Goal: Transaction & Acquisition: Purchase product/service

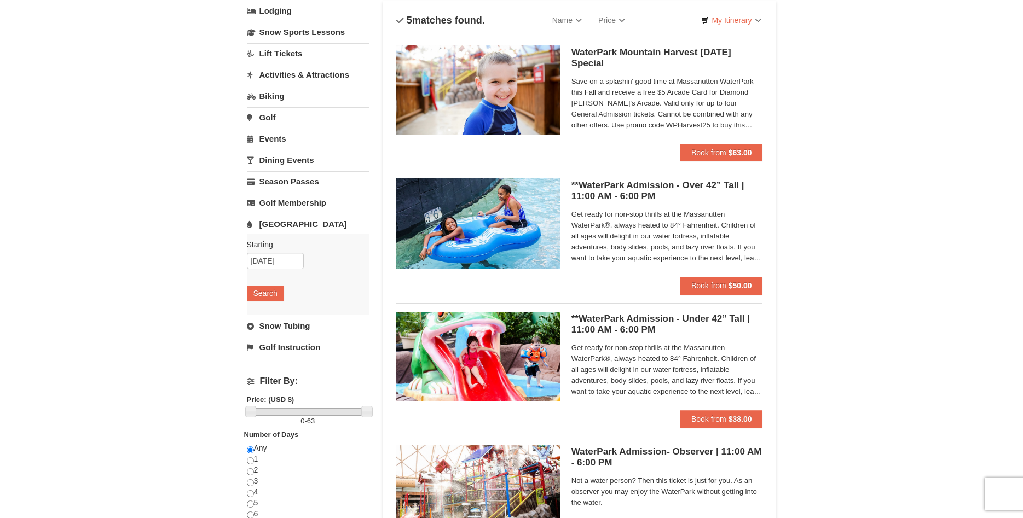
scroll to position [112, 0]
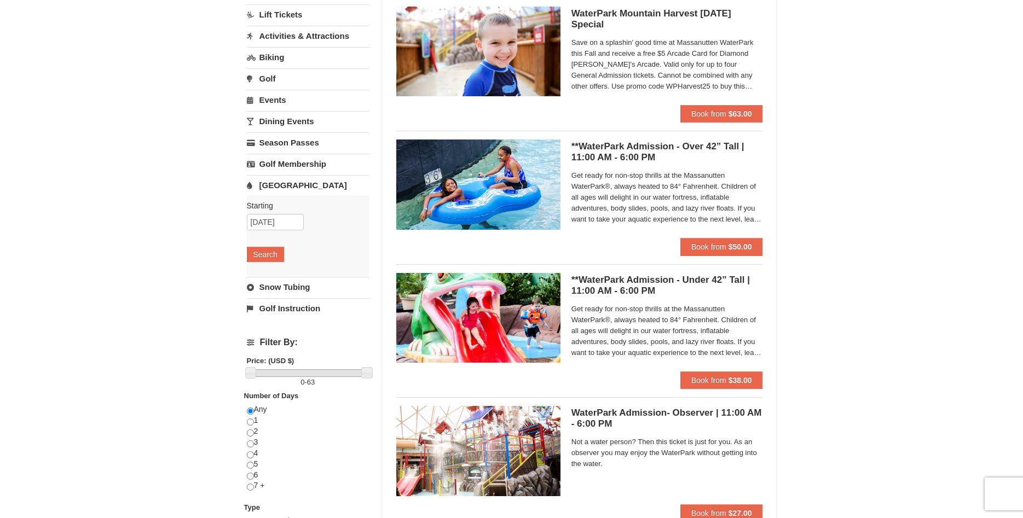
click at [757, 353] on span "Get ready for non-stop thrills at the Massanutten WaterPark®, always heated to …" at bounding box center [666, 331] width 191 height 55
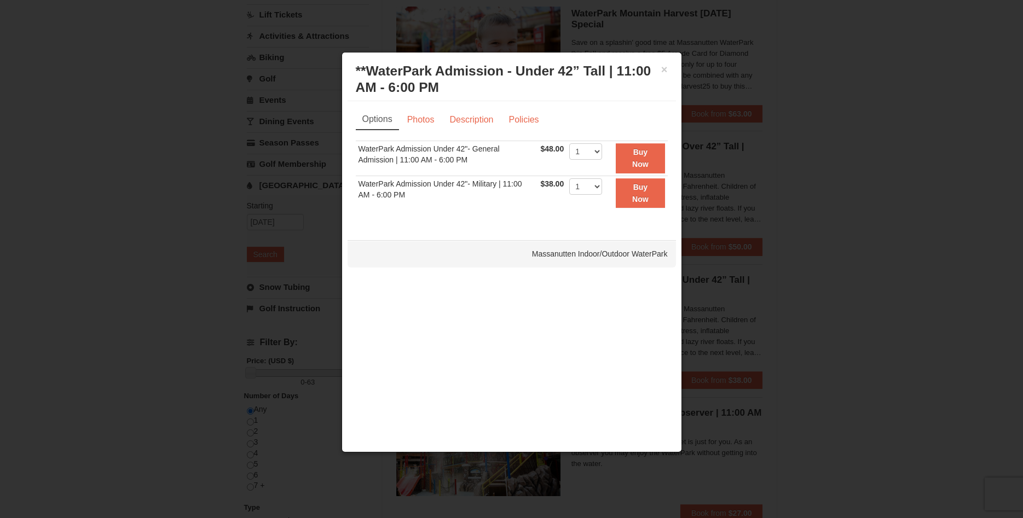
click at [659, 72] on h3 "**WaterPark Admission - Under 42” Tall | 11:00 AM - 6:00 PM Massanutten Indoor/…" at bounding box center [512, 79] width 312 height 33
click at [669, 71] on div "× **WaterPark Admission - Under 42” Tall | 11:00 AM - 6:00 PM Massanutten Indoo…" at bounding box center [511, 79] width 328 height 43
click at [666, 70] on button "×" at bounding box center [664, 69] width 7 height 11
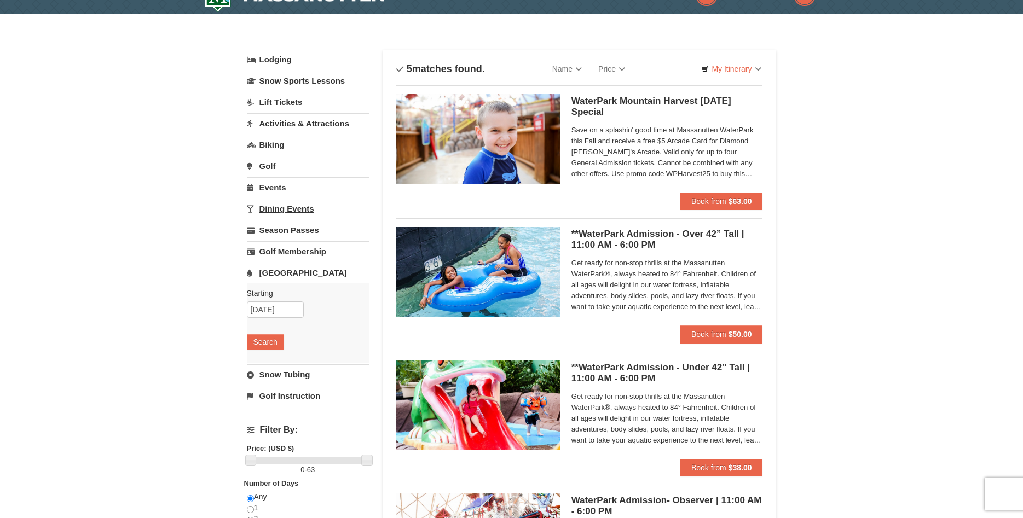
scroll to position [0, 0]
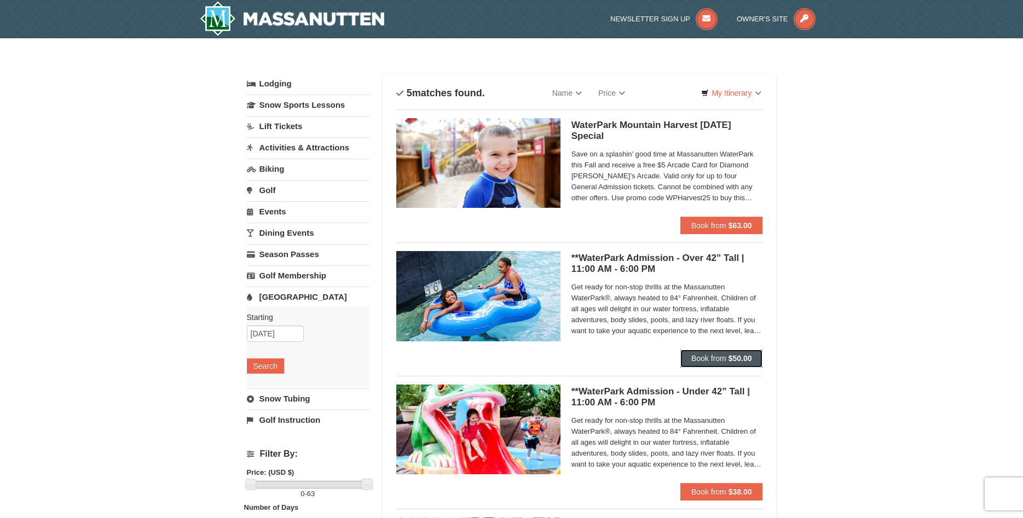
click at [739, 355] on strong "$50.00" at bounding box center [740, 358] width 24 height 9
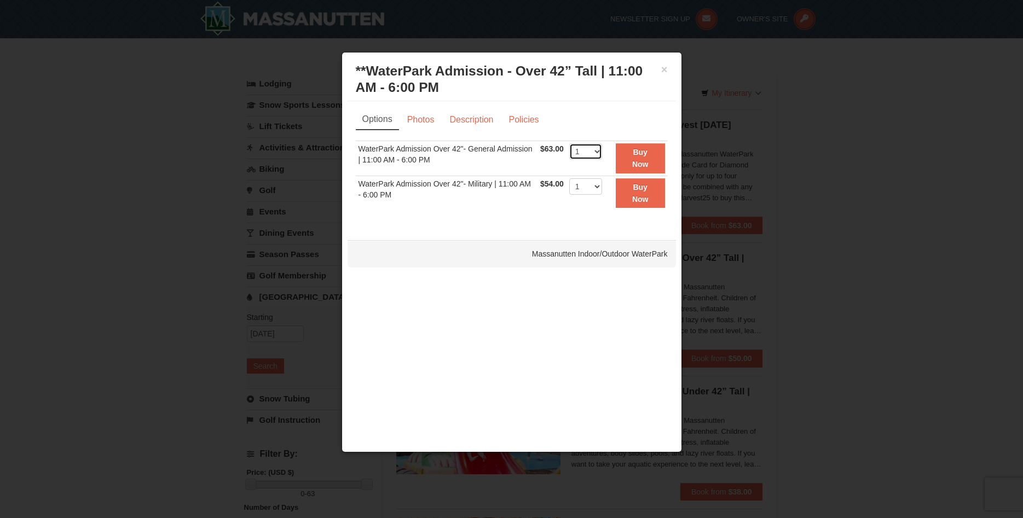
click at [569, 143] on select "1 2 3 4 5 6 7 8 9 10 11 12 13 14 15 16 17 18 19 20 21 22" at bounding box center [585, 151] width 33 height 16
select select "3"
click option "3" at bounding box center [0, 0] width 0 height 0
click at [647, 162] on strong "Buy Now" at bounding box center [640, 158] width 16 height 21
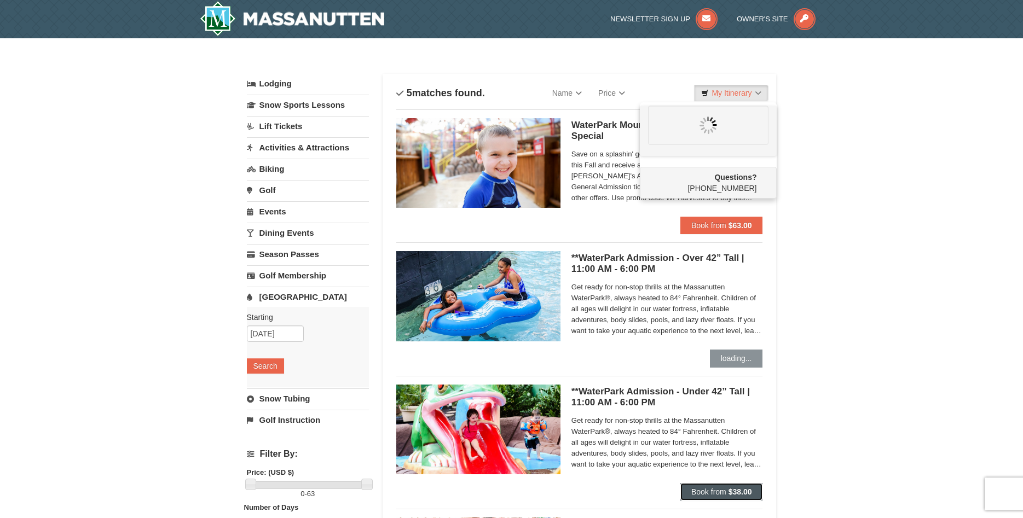
click at [736, 491] on strong "$38.00" at bounding box center [740, 491] width 24 height 9
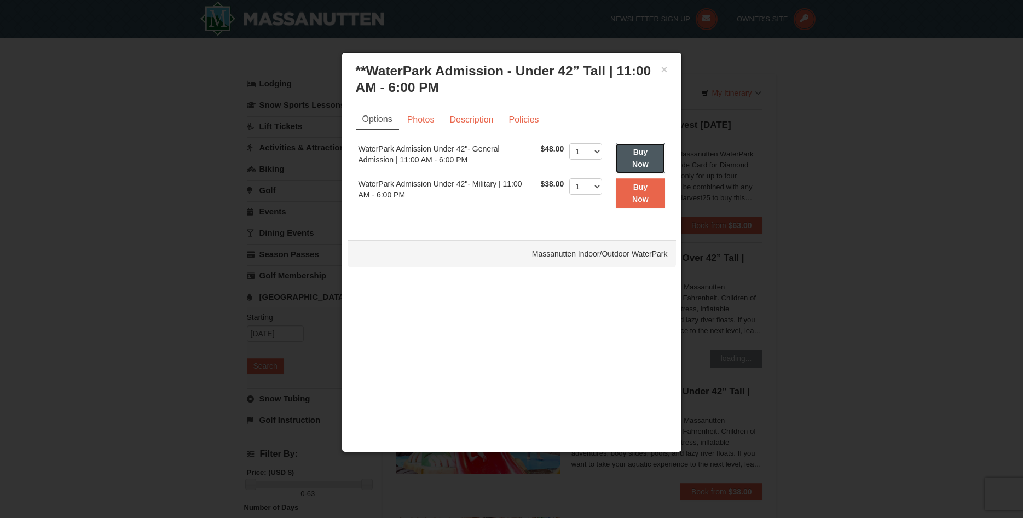
click at [648, 158] on button "Buy Now" at bounding box center [640, 158] width 49 height 30
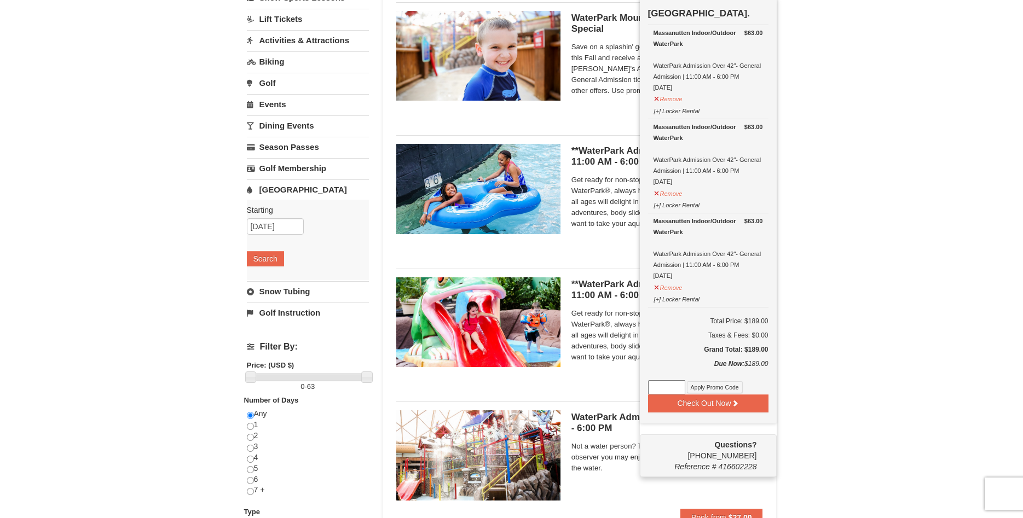
scroll to position [115, 0]
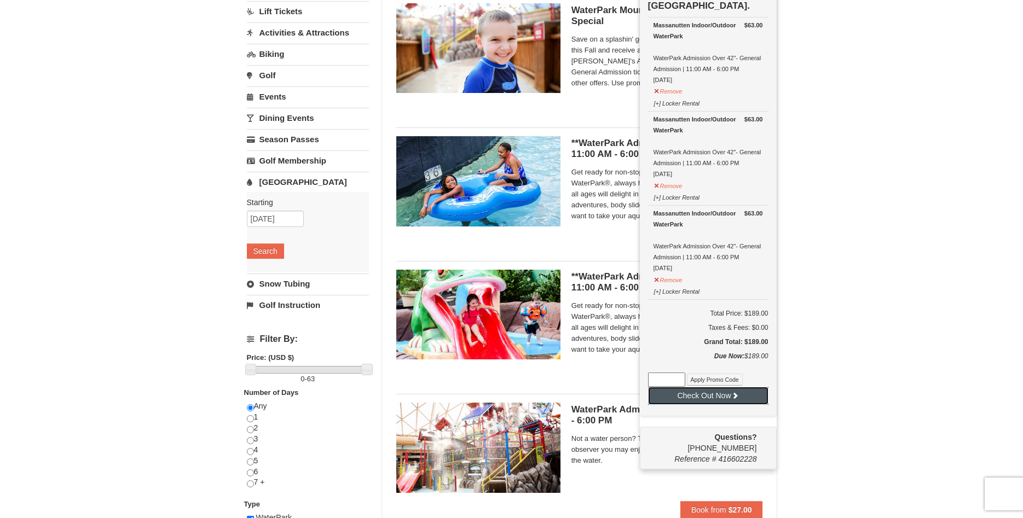
click at [718, 394] on button "Check Out Now" at bounding box center [708, 396] width 120 height 18
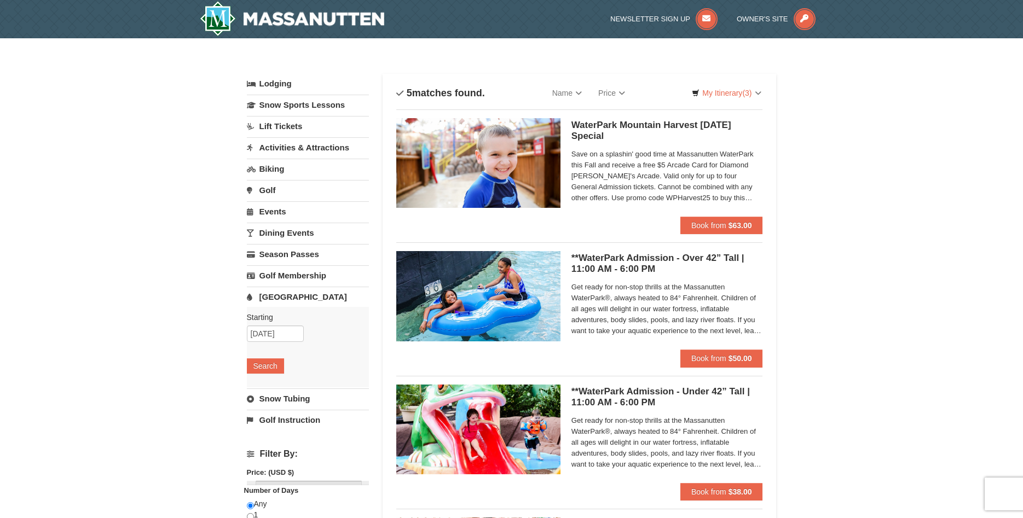
scroll to position [115, 0]
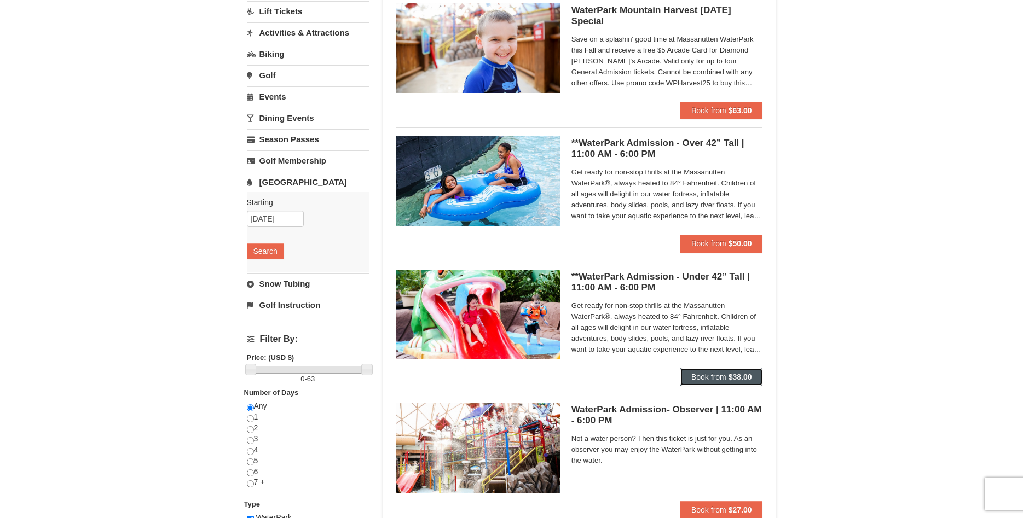
click at [737, 374] on strong "$38.00" at bounding box center [740, 377] width 24 height 9
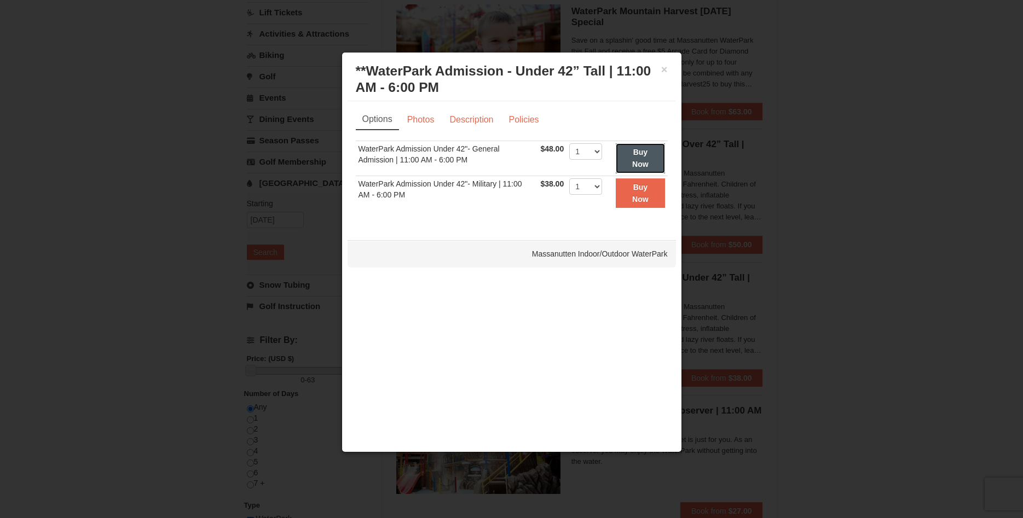
click at [642, 159] on button "Buy Now" at bounding box center [640, 158] width 49 height 30
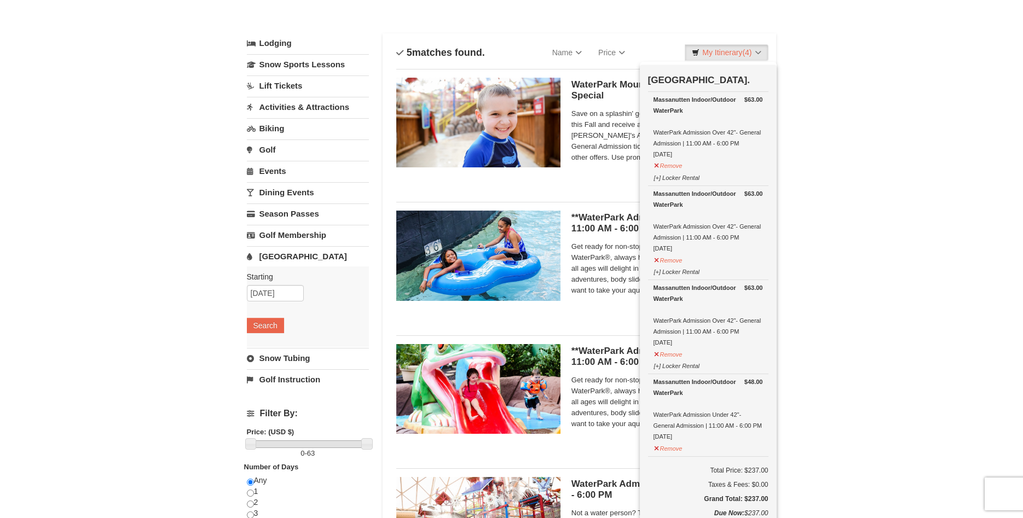
scroll to position [59, 0]
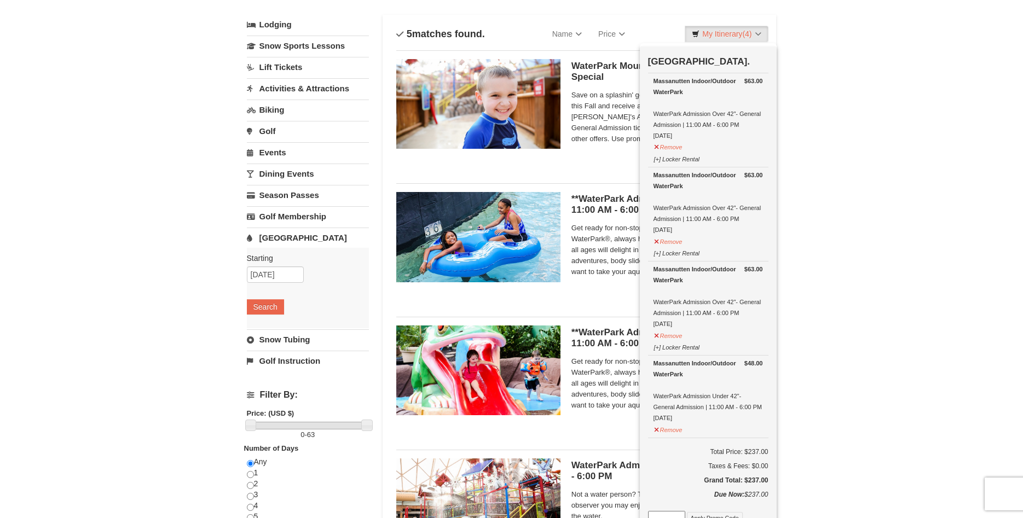
click at [926, 238] on div "× Categories List Filter My Itinerary (4) Check Out Now Water Park Pass. $63.00…" at bounding box center [511, 362] width 1023 height 767
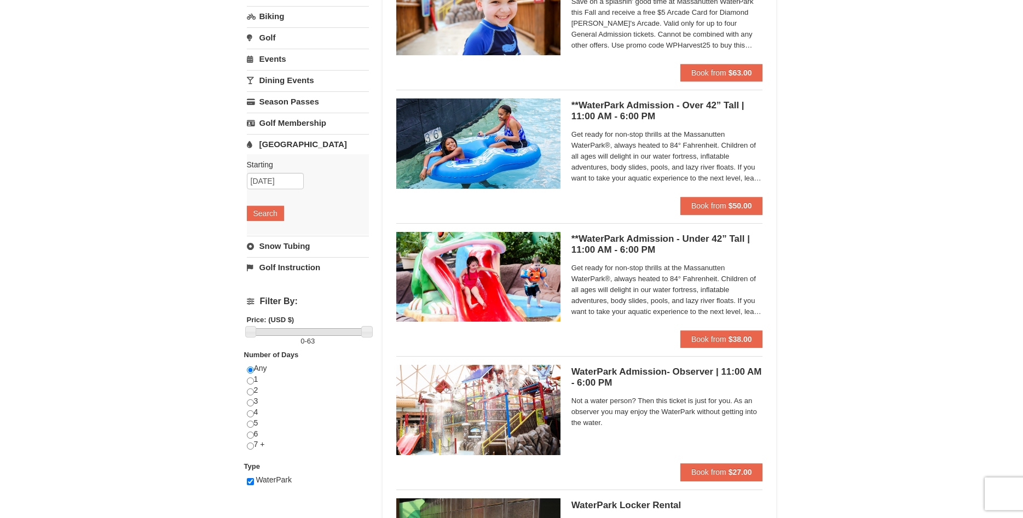
scroll to position [171, 0]
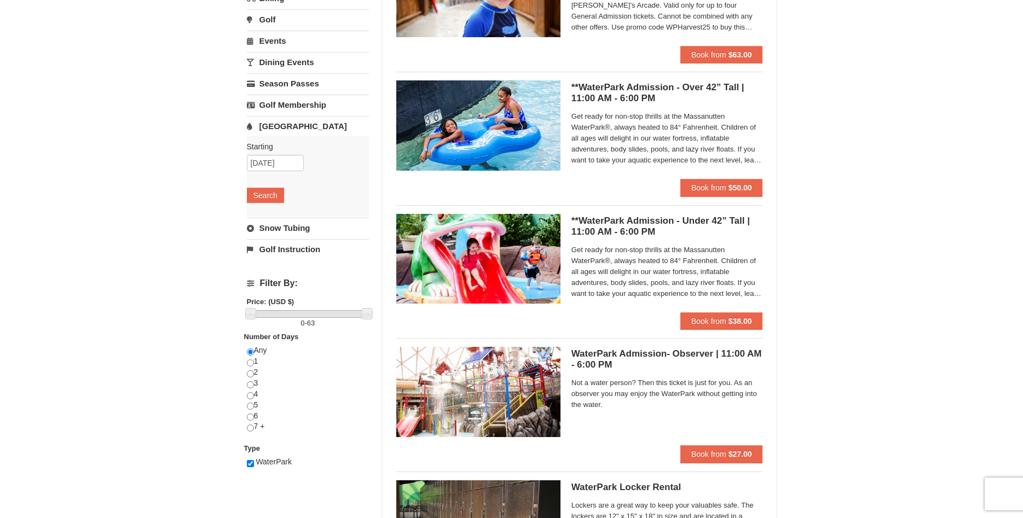
click at [443, 255] on img at bounding box center [478, 259] width 164 height 90
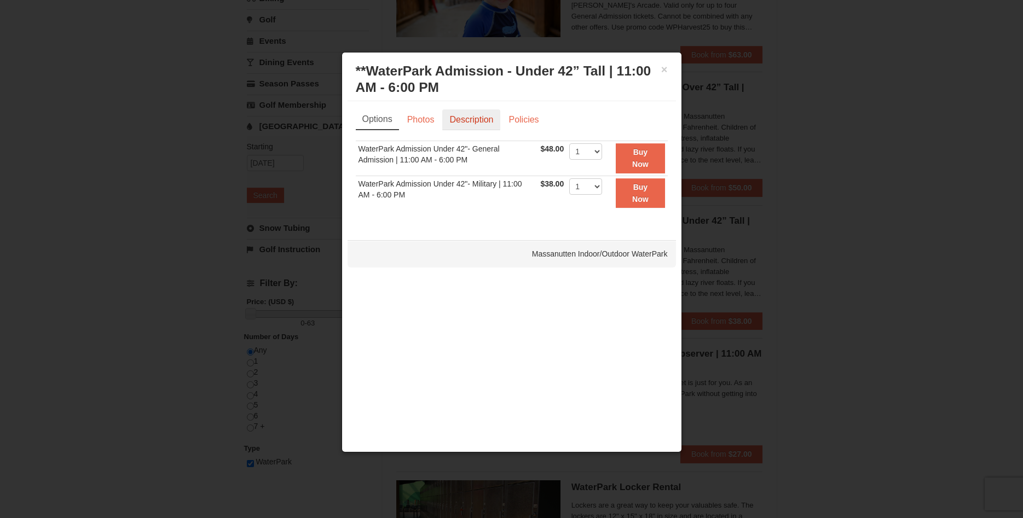
click at [493, 114] on link "Description" at bounding box center [471, 119] width 58 height 21
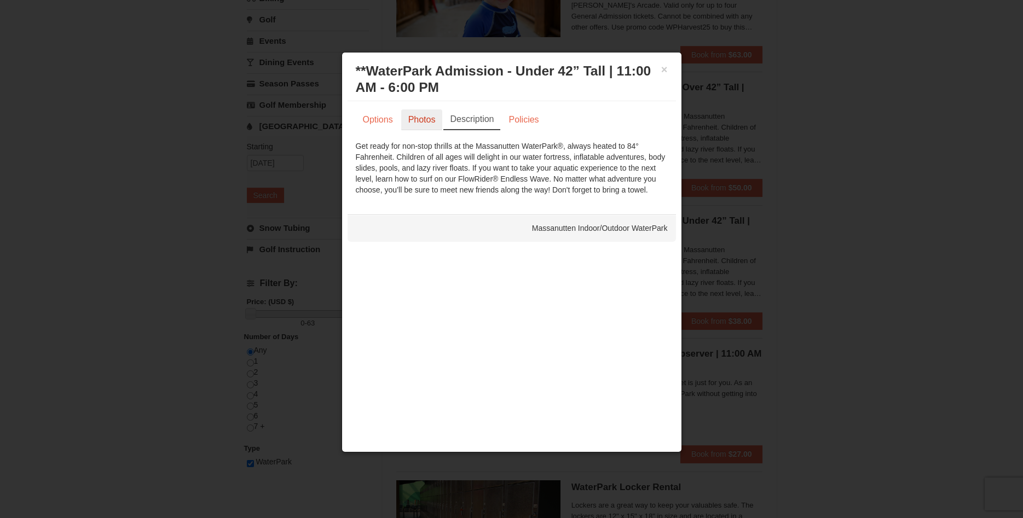
click at [424, 117] on link "Photos" at bounding box center [422, 119] width 42 height 21
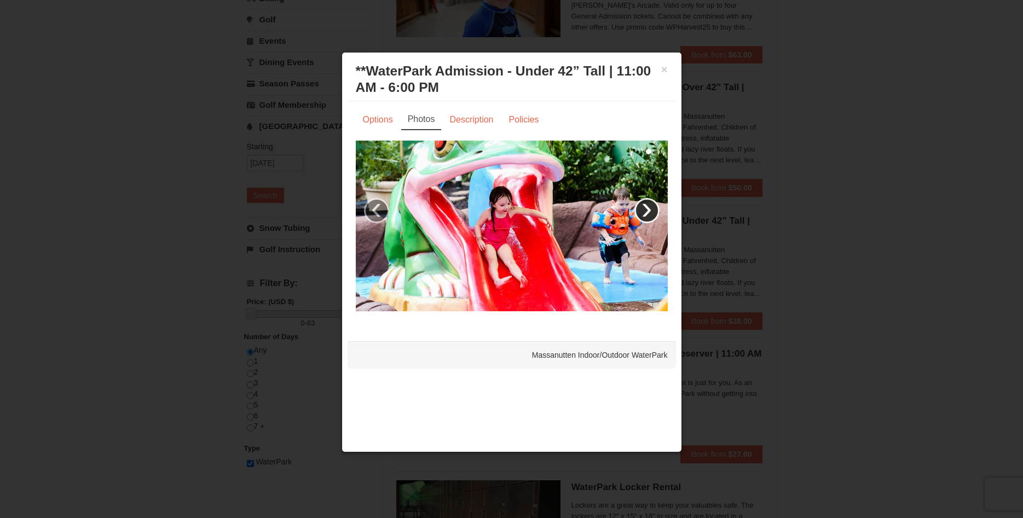
click at [646, 215] on link "›" at bounding box center [646, 210] width 25 height 25
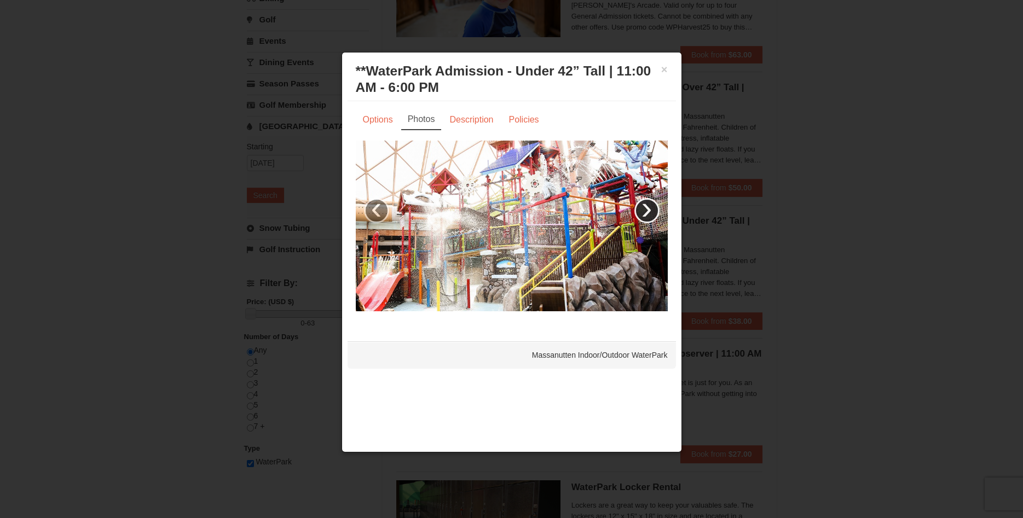
click at [646, 215] on link "›" at bounding box center [646, 210] width 25 height 25
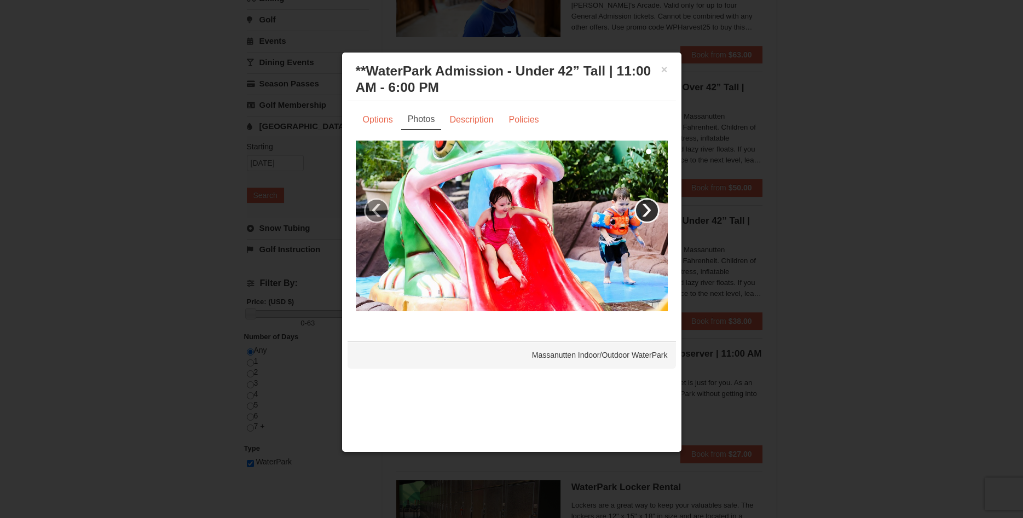
click at [646, 215] on link "›" at bounding box center [646, 210] width 25 height 25
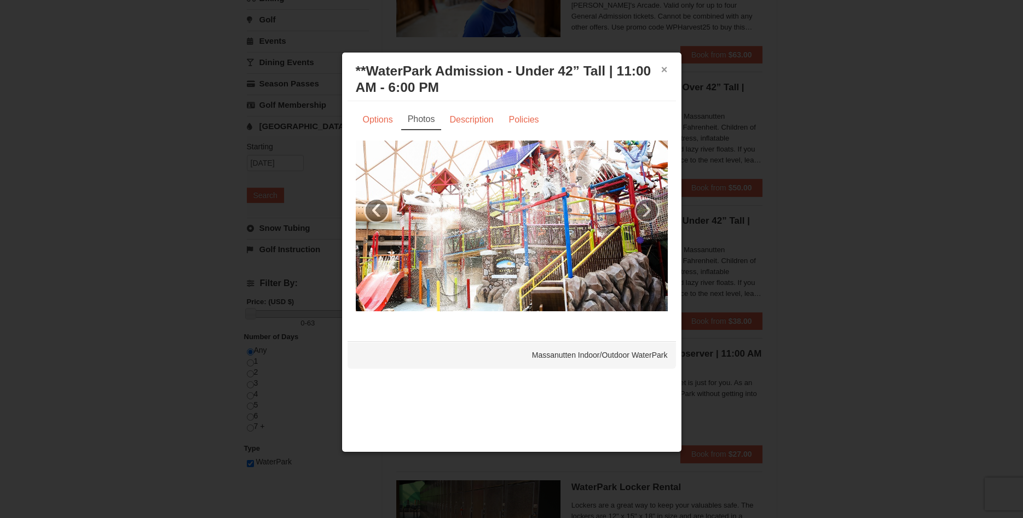
click at [665, 68] on button "×" at bounding box center [664, 69] width 7 height 11
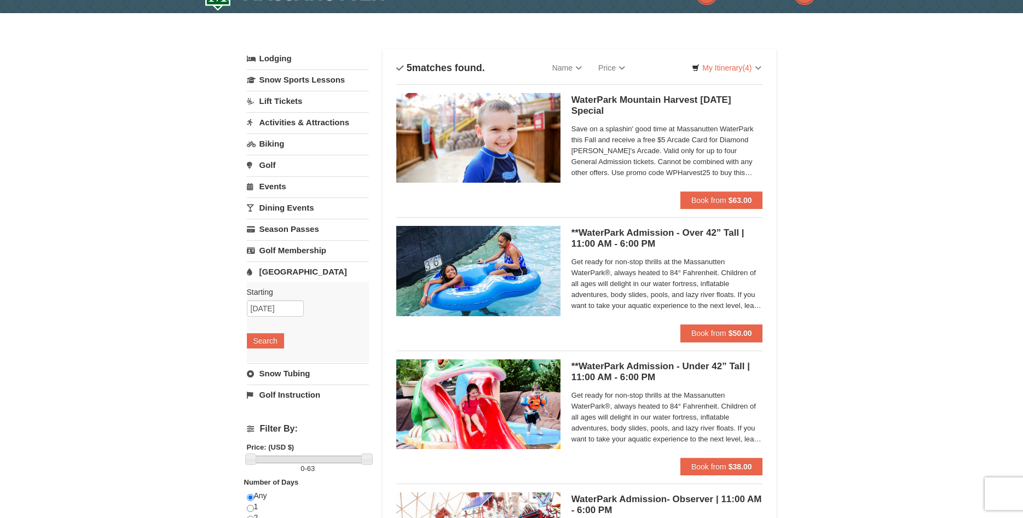
scroll to position [3, 0]
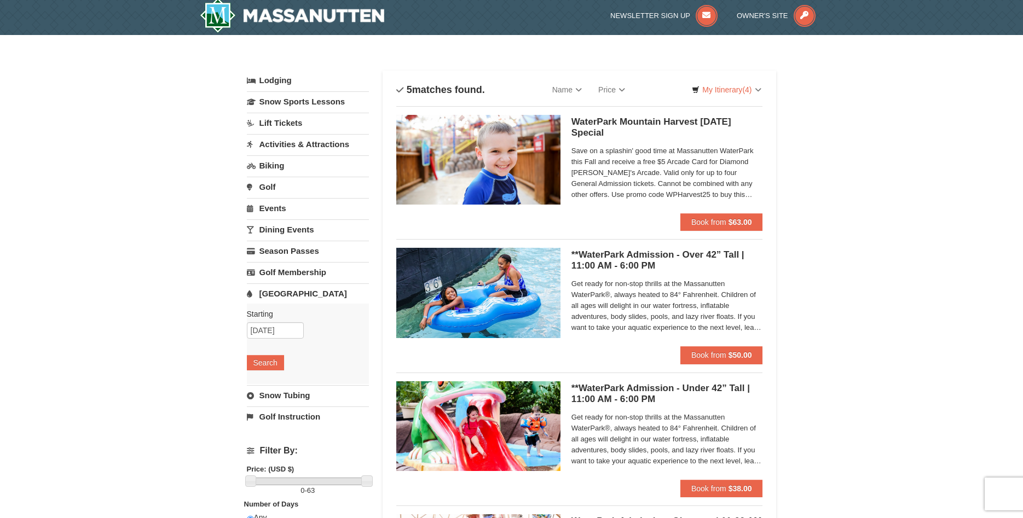
click at [646, 156] on span "Save on a splashin' good time at Massanutten WaterPark this Fall and receive a …" at bounding box center [666, 173] width 191 height 55
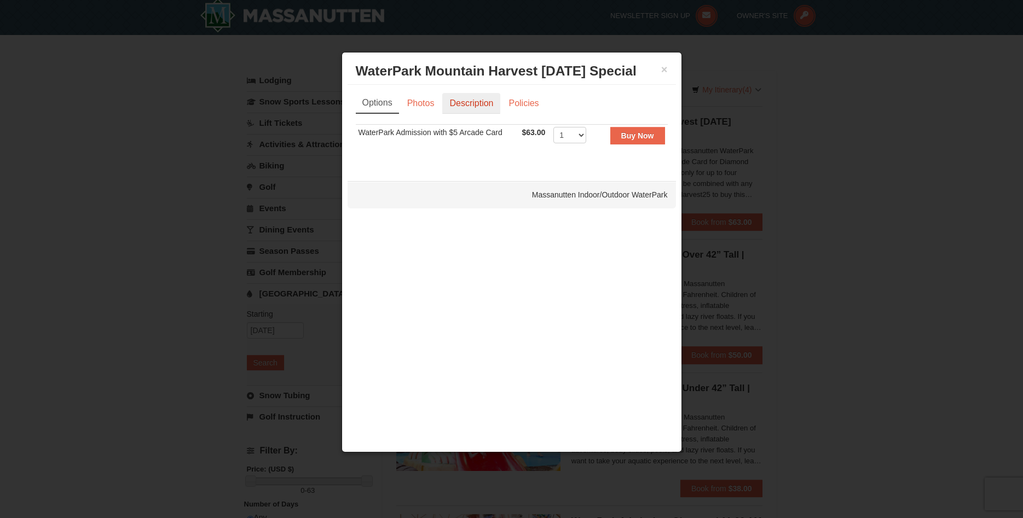
click at [487, 99] on link "Description" at bounding box center [471, 103] width 58 height 21
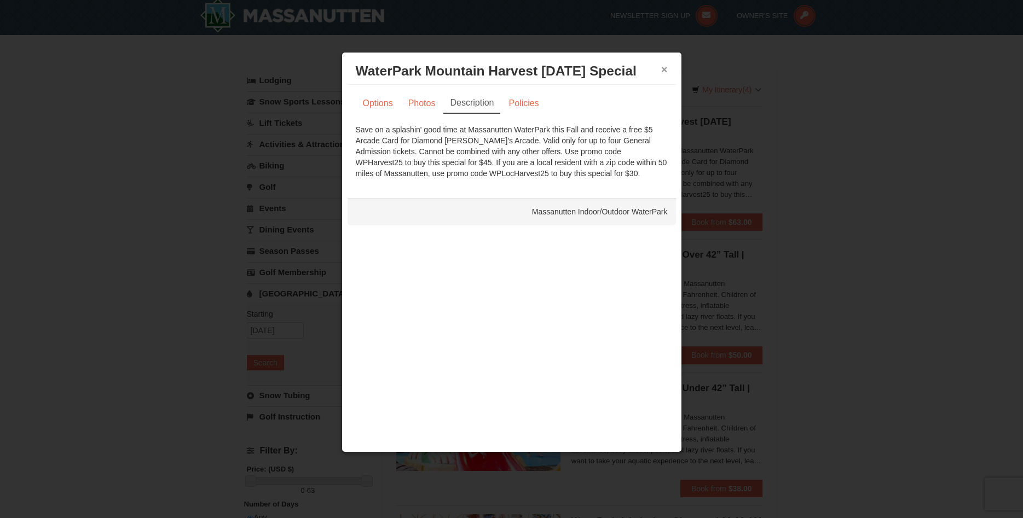
click at [663, 70] on button "×" at bounding box center [664, 69] width 7 height 11
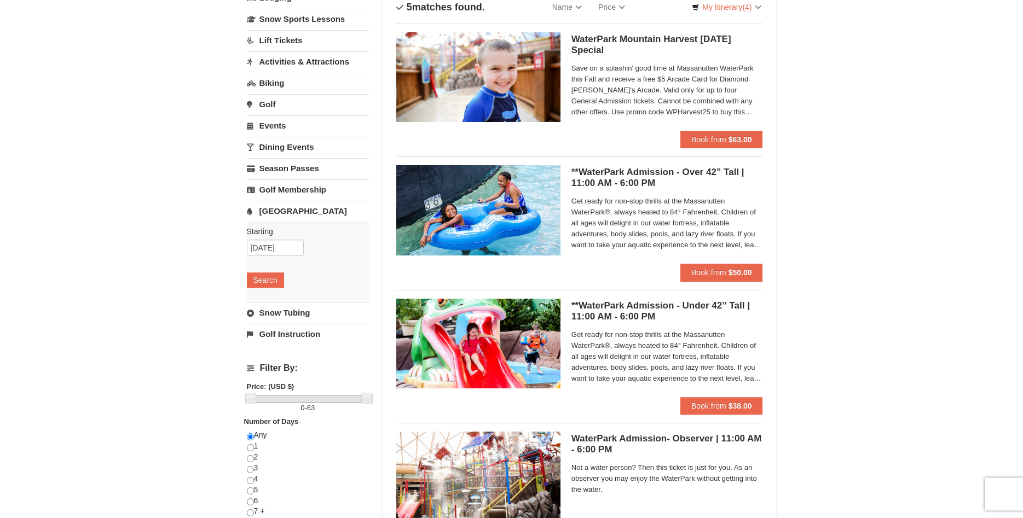
scroll to position [115, 0]
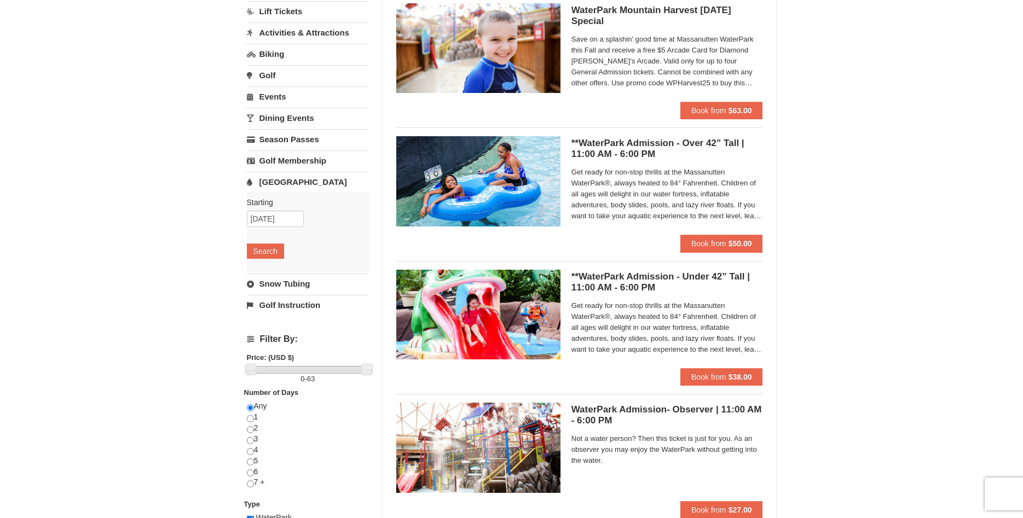
click at [479, 328] on img at bounding box center [478, 315] width 164 height 90
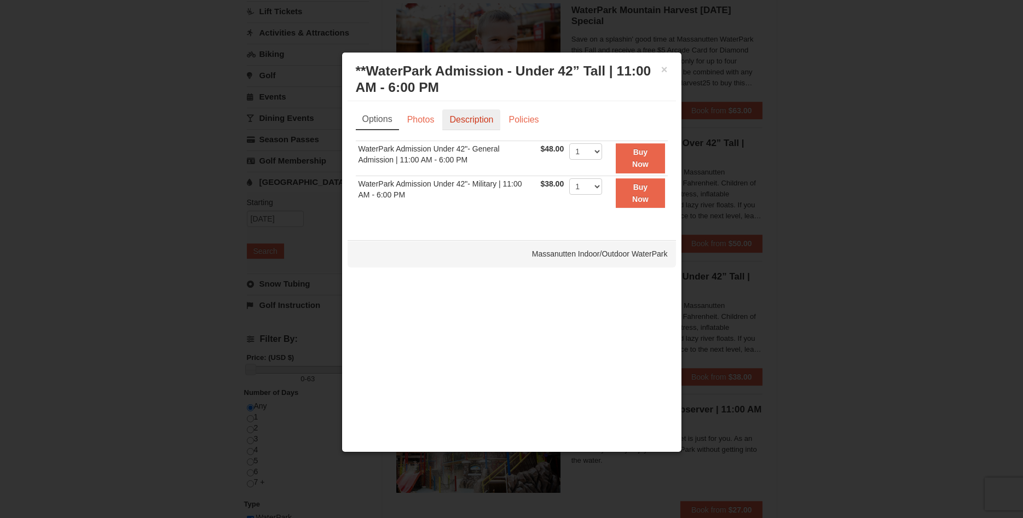
click at [474, 120] on link "Description" at bounding box center [471, 119] width 58 height 21
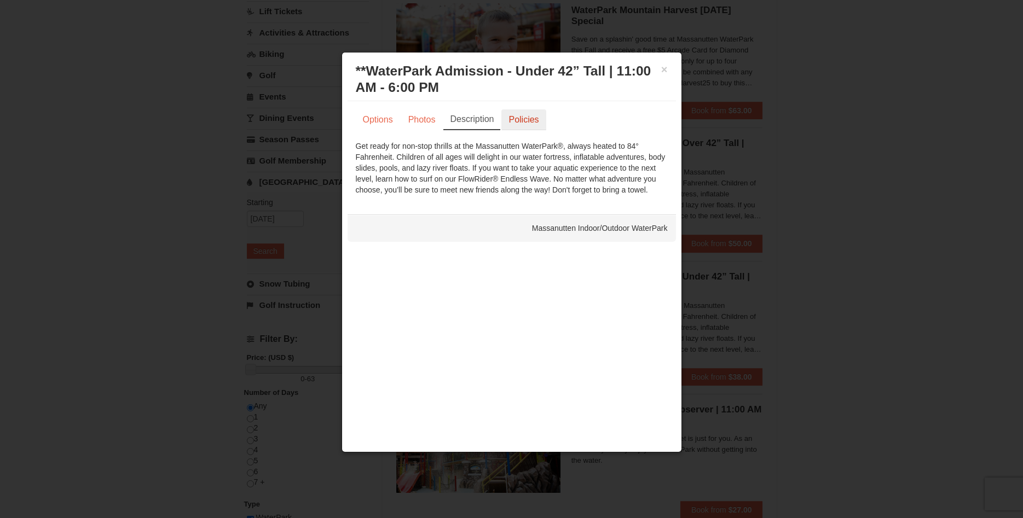
click at [534, 118] on link "Policies" at bounding box center [523, 119] width 44 height 21
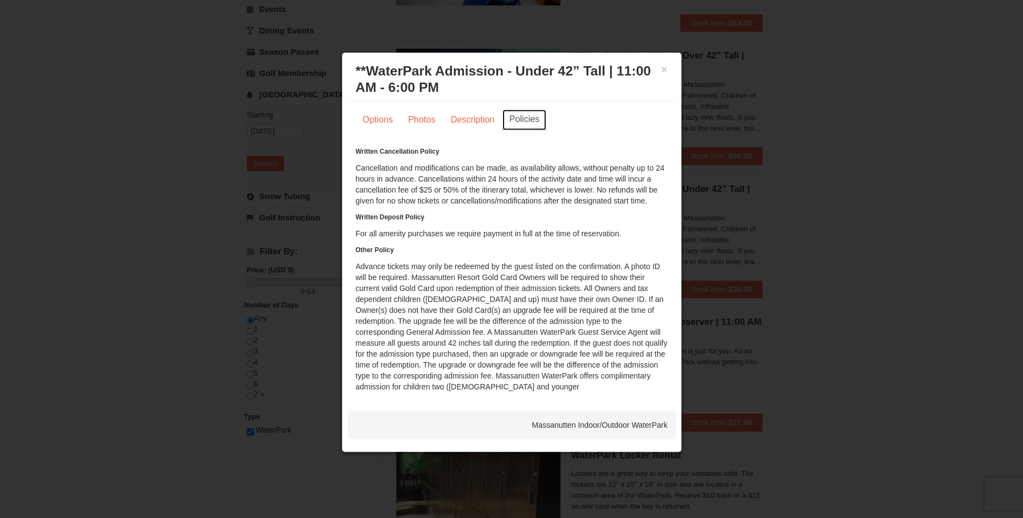
scroll to position [227, 0]
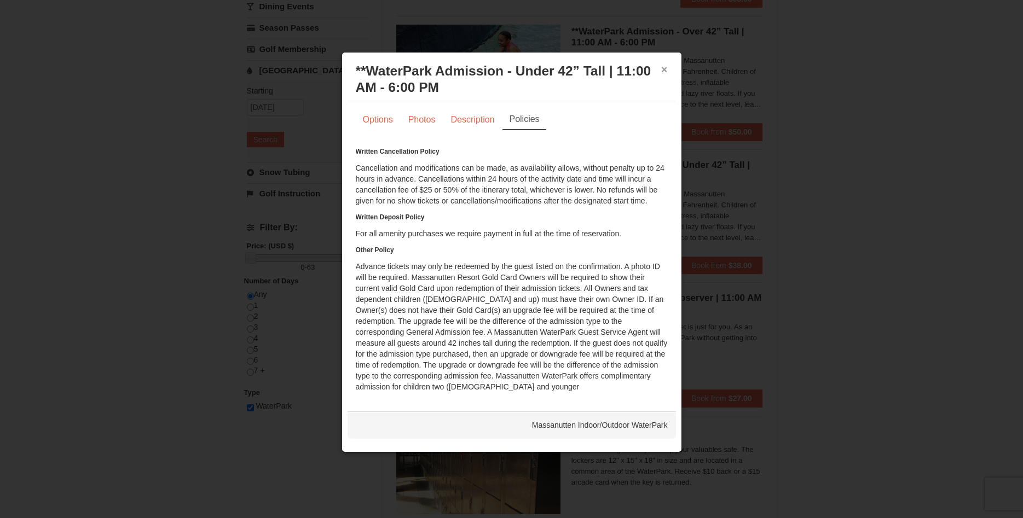
click at [665, 73] on button "×" at bounding box center [664, 69] width 7 height 11
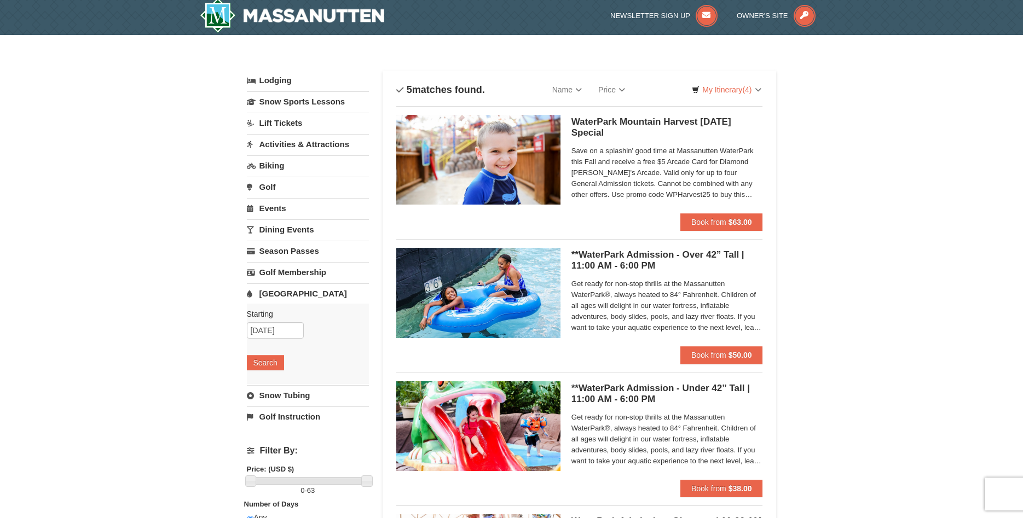
scroll to position [0, 0]
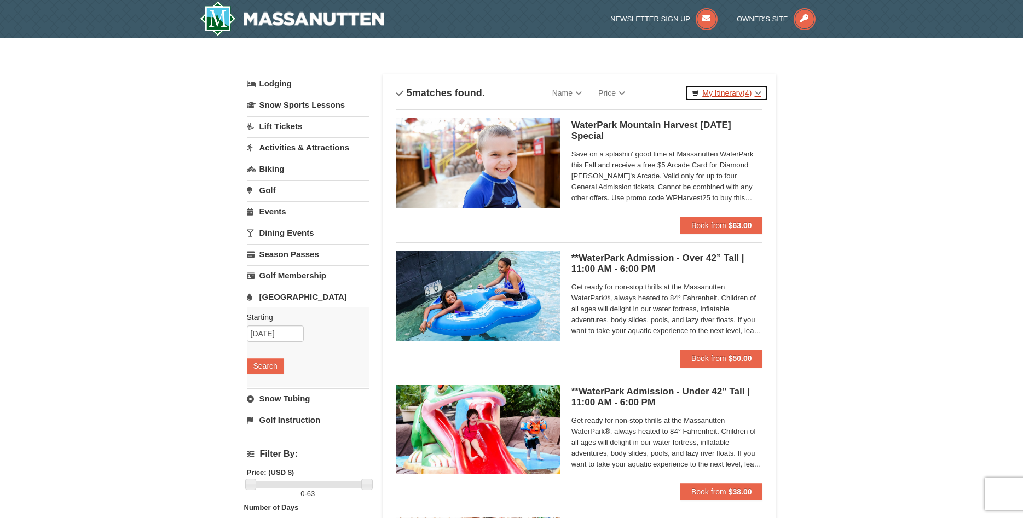
click at [742, 96] on link "My Itinerary (4)" at bounding box center [725, 93] width 83 height 16
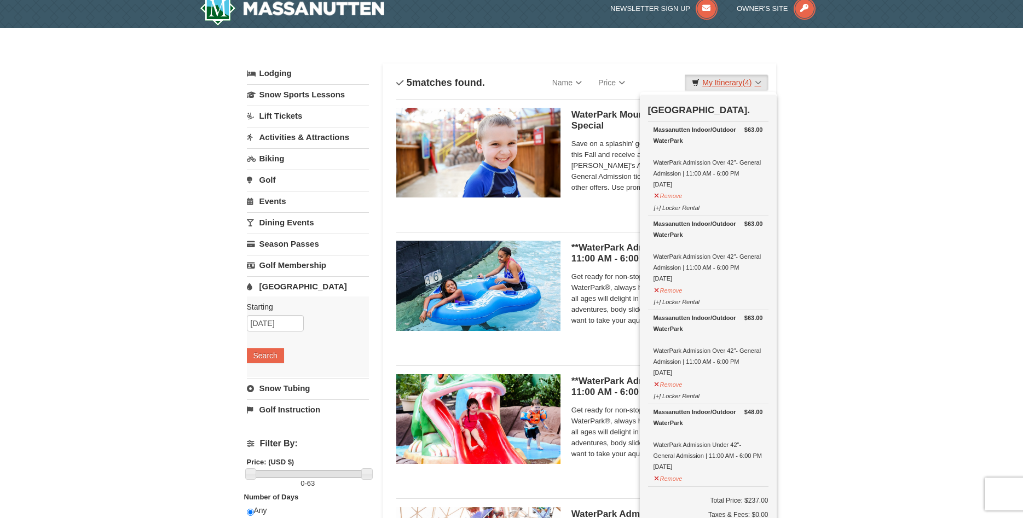
scroll to position [112, 0]
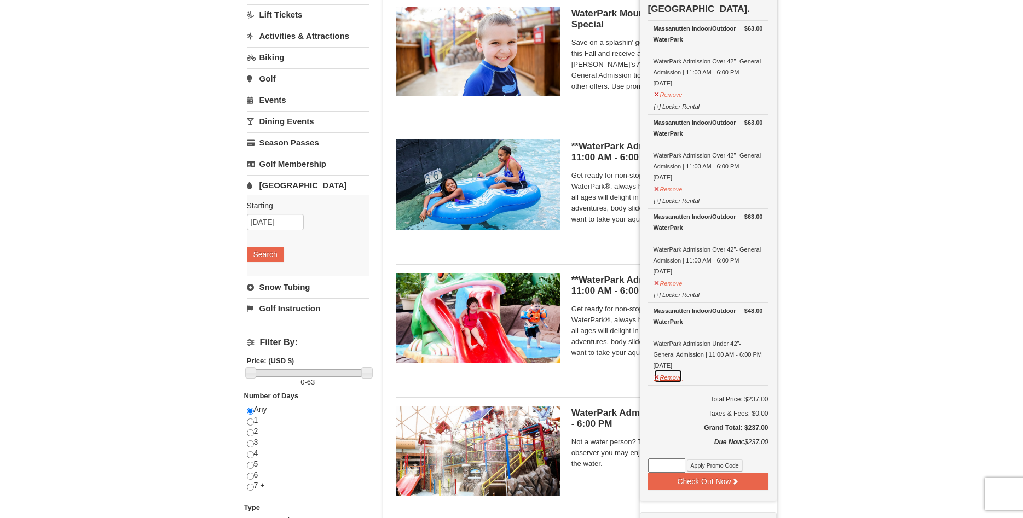
click at [682, 379] on button "Remove" at bounding box center [668, 376] width 30 height 14
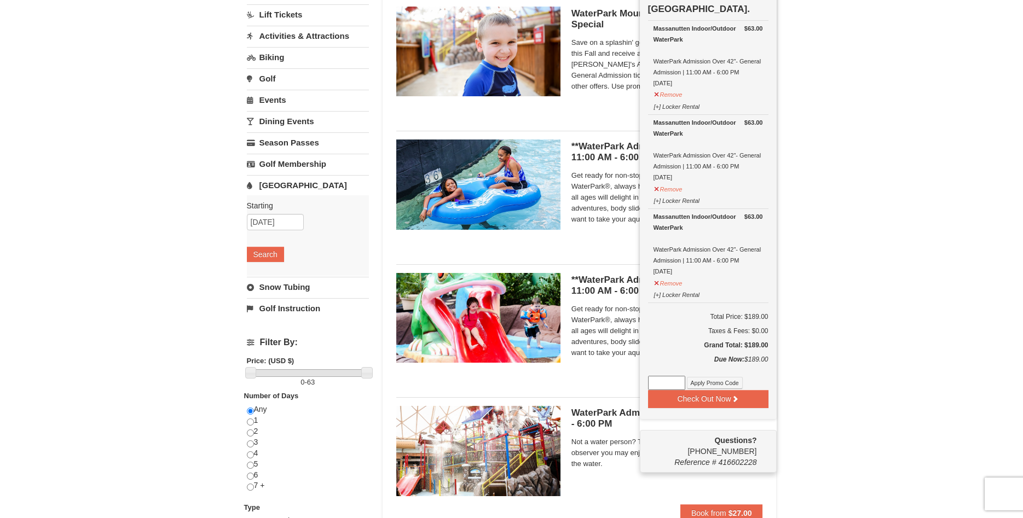
scroll to position [0, 0]
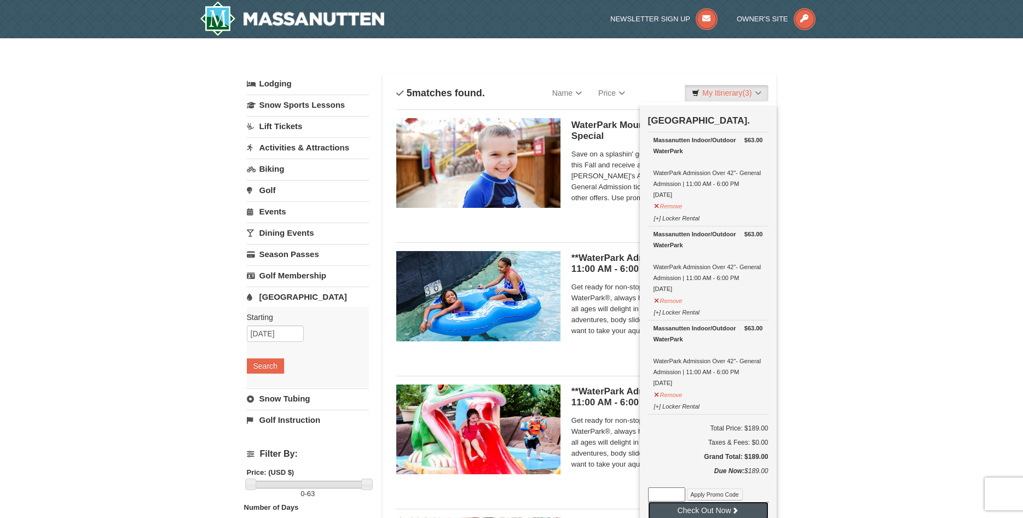
click at [699, 510] on button "Check Out Now" at bounding box center [708, 511] width 120 height 18
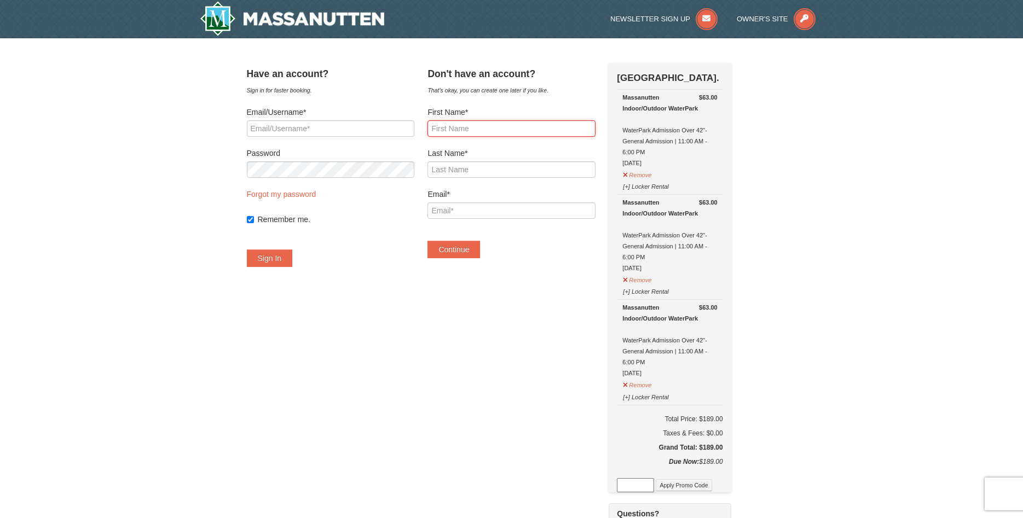
click at [483, 132] on input "First Name*" at bounding box center [510, 128] width 167 height 16
click at [485, 132] on input "Ekateriuna" at bounding box center [510, 128] width 167 height 16
type input "Ekaterina"
click at [481, 169] on input "Last Name*" at bounding box center [510, 169] width 167 height 16
type input "Errafi"
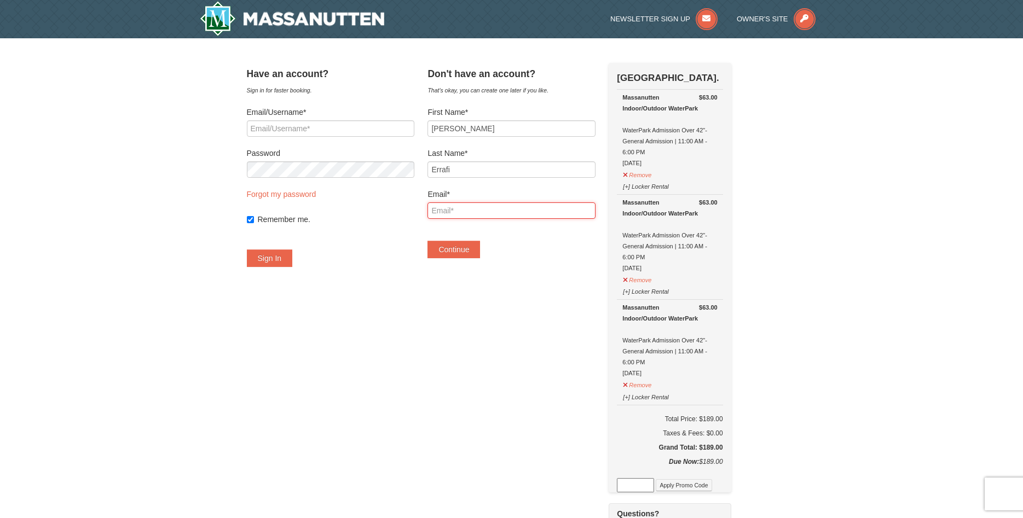
click at [483, 215] on input "Email*" at bounding box center [510, 210] width 167 height 16
type input "ekaterina.errafi@gmail.com"
click at [467, 245] on button "Continue" at bounding box center [453, 250] width 53 height 18
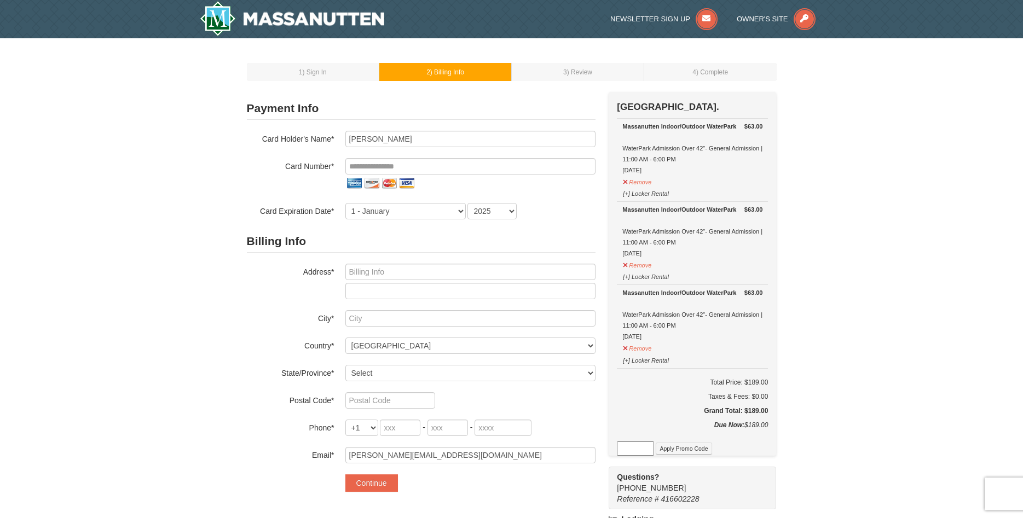
click at [463, 175] on div at bounding box center [470, 184] width 250 height 18
click at [454, 161] on input "tel" at bounding box center [470, 166] width 250 height 16
type input "**********"
click at [345, 203] on select "1 - [DATE] - [DATE] - [DATE] - [DATE] - [DATE] - [DATE] - [DATE] - [DATE] - [DA…" at bounding box center [405, 211] width 120 height 16
select select "4"
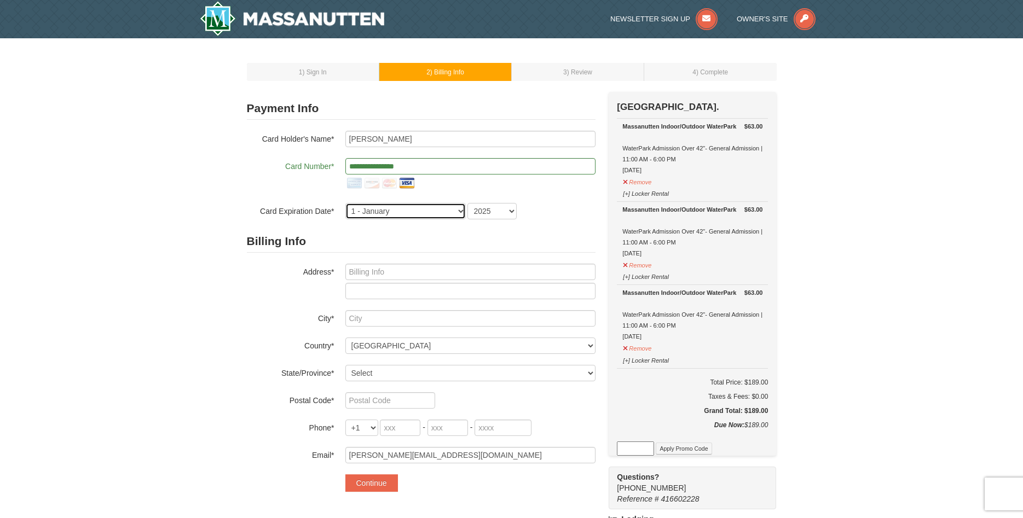
click option "4 - April" at bounding box center [0, 0] width 0 height 0
click at [467, 203] on select "2025 2026 2027 2028 2029 2030 2031 2032 2033 2034" at bounding box center [491, 211] width 49 height 16
select select "2030"
click option "2030" at bounding box center [0, 0] width 0 height 0
click at [385, 269] on input "text" at bounding box center [470, 272] width 250 height 16
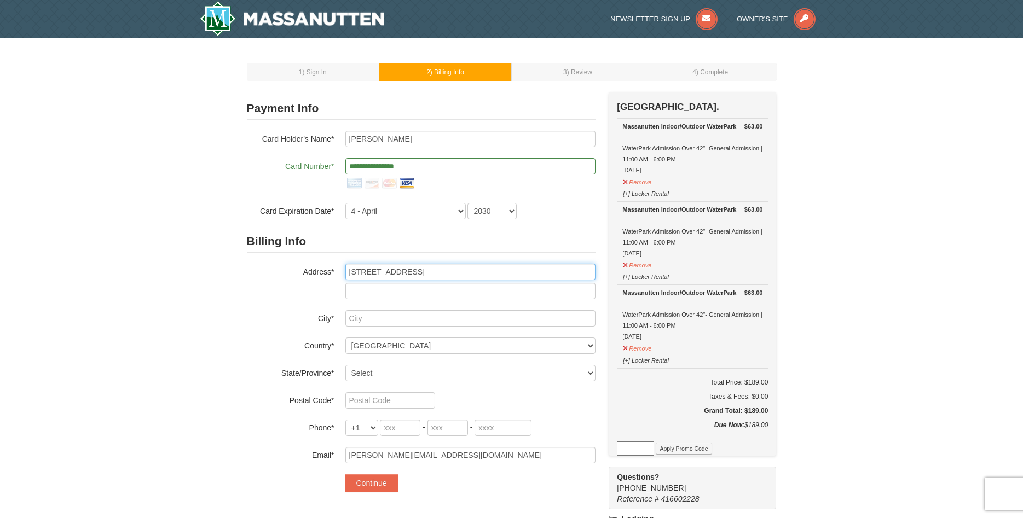
type input "[STREET_ADDRESS]"
click at [372, 314] on input "text" at bounding box center [470, 318] width 250 height 16
type input "Lorton"
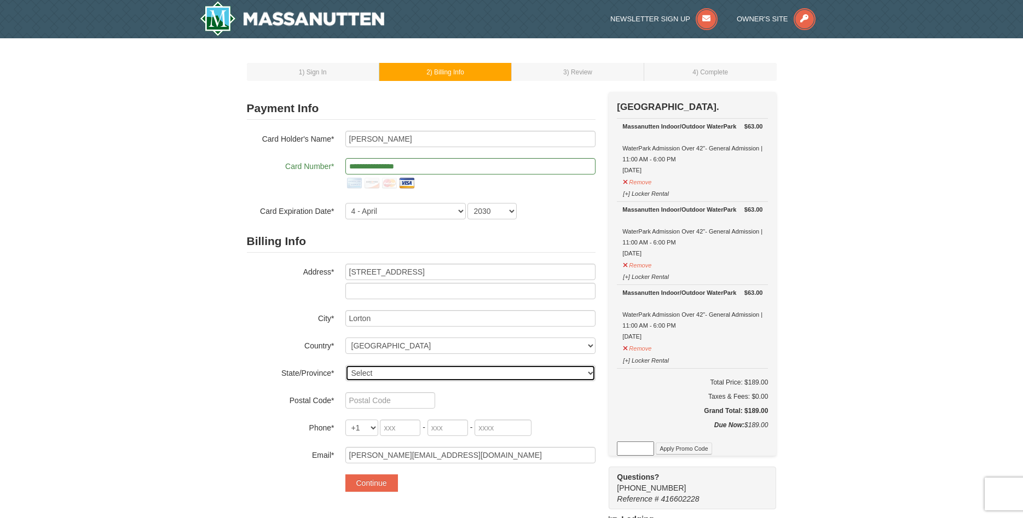
click at [345, 365] on select "Select [US_STATE] [US_STATE] [US_STATE] [US_STATE] [US_STATE] [US_STATE] [US_ST…" at bounding box center [470, 373] width 250 height 16
select select "VA"
click option "[US_STATE]" at bounding box center [0, 0] width 0 height 0
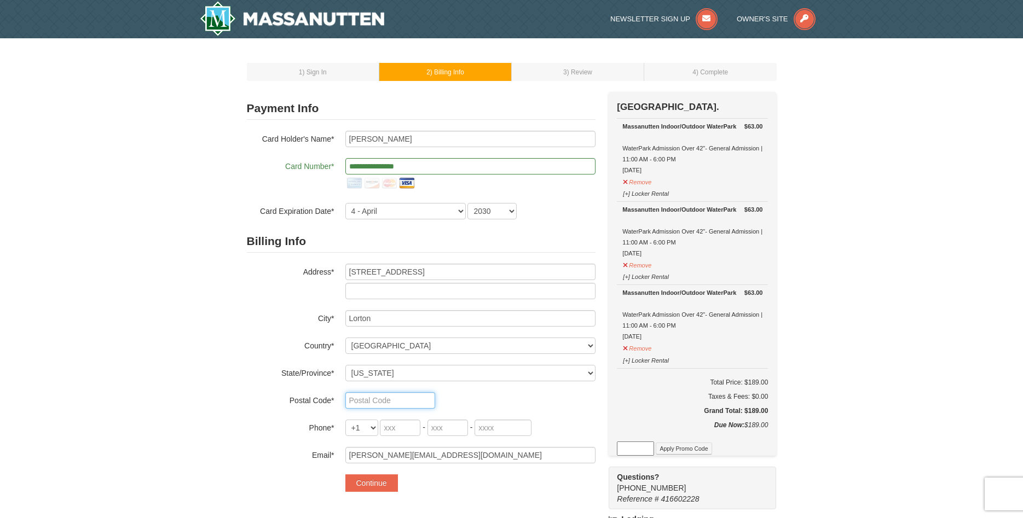
click at [374, 400] on input "text" at bounding box center [390, 400] width 90 height 16
type input "22079"
click at [345, 420] on select "+1 +20 +212 +213 +216 +218 +220 +221 +222 +223 +224 +225 +226 +227 +228 +229 +2…" at bounding box center [361, 428] width 33 height 16
click at [407, 422] on input "tel" at bounding box center [400, 428] width 40 height 16
type input "703"
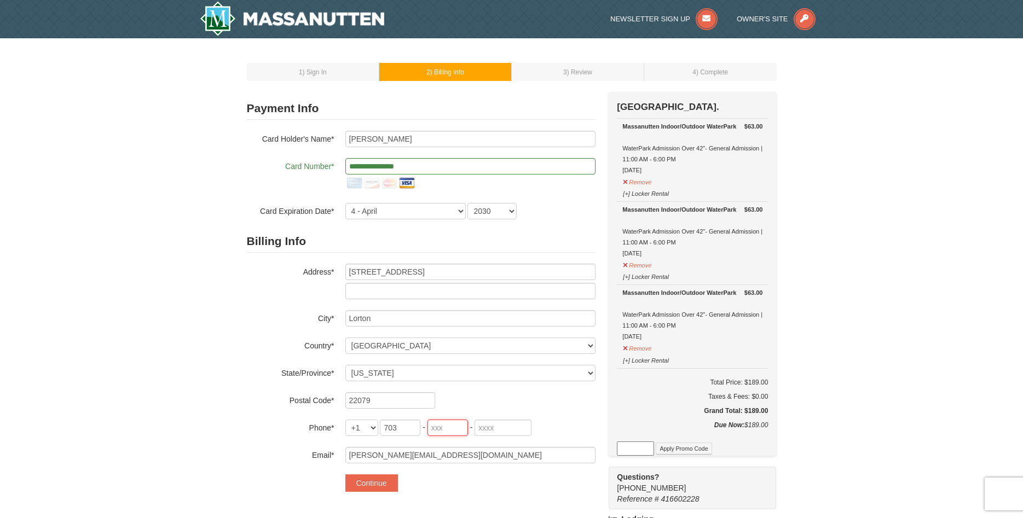
click at [444, 426] on input "tel" at bounding box center [447, 428] width 40 height 16
type input "577"
click at [484, 422] on input "tel" at bounding box center [502, 428] width 57 height 16
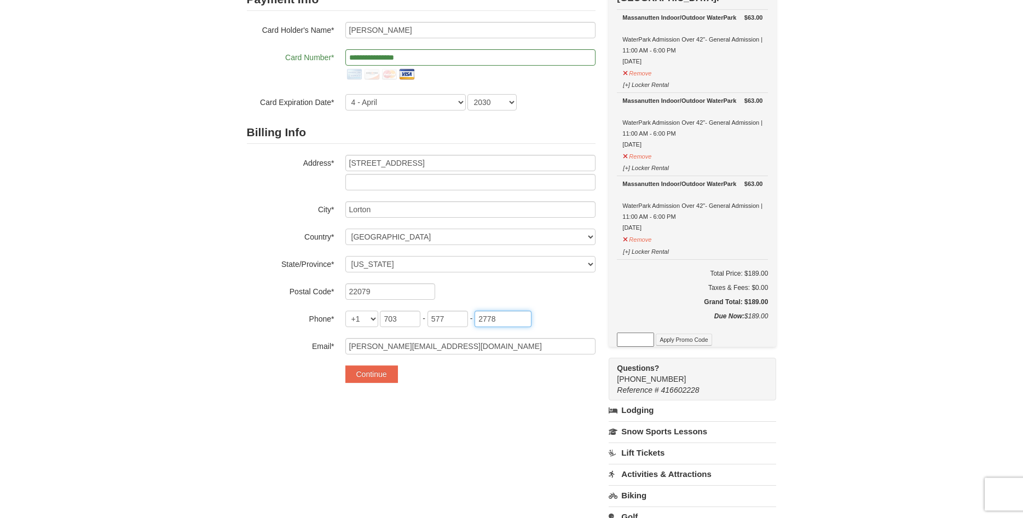
scroll to position [112, 0]
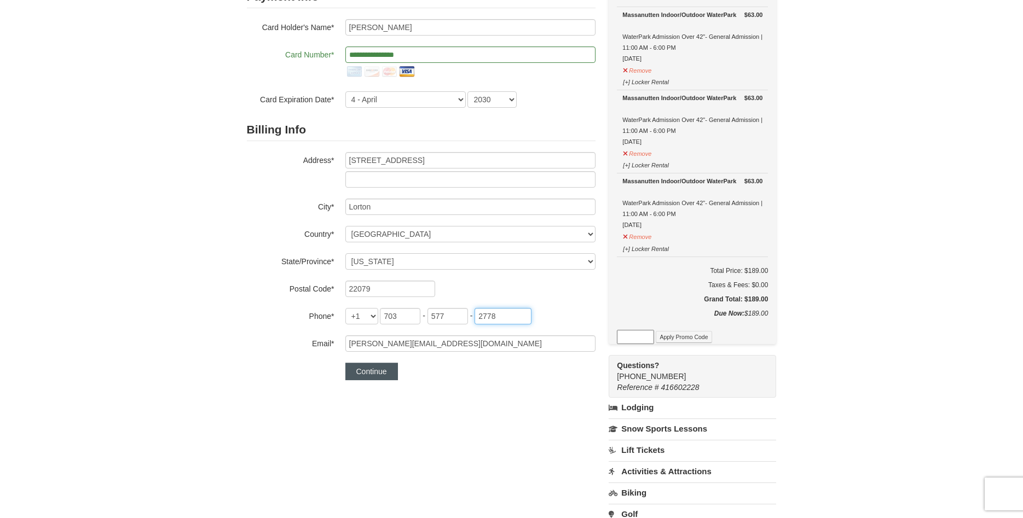
type input "2778"
click at [376, 369] on button "Continue" at bounding box center [371, 372] width 53 height 18
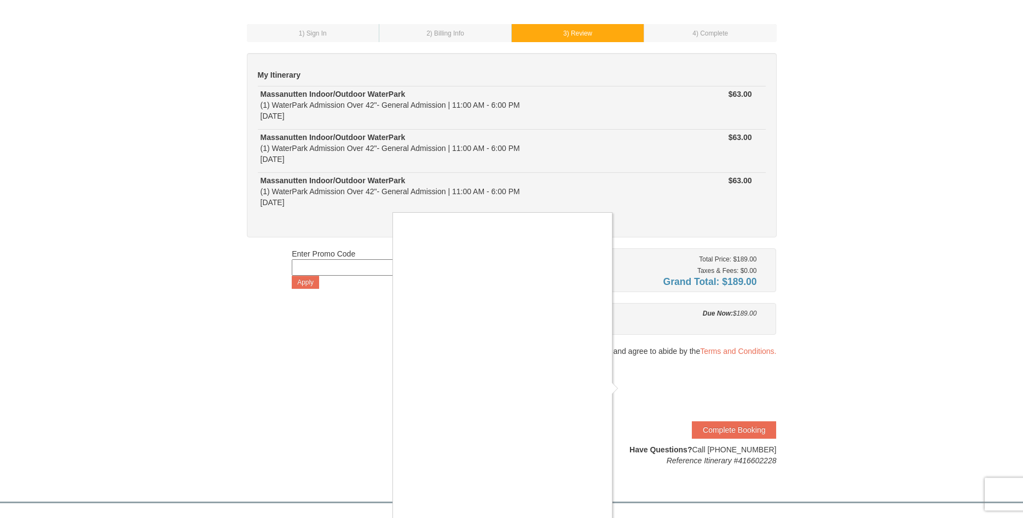
scroll to position [56, 0]
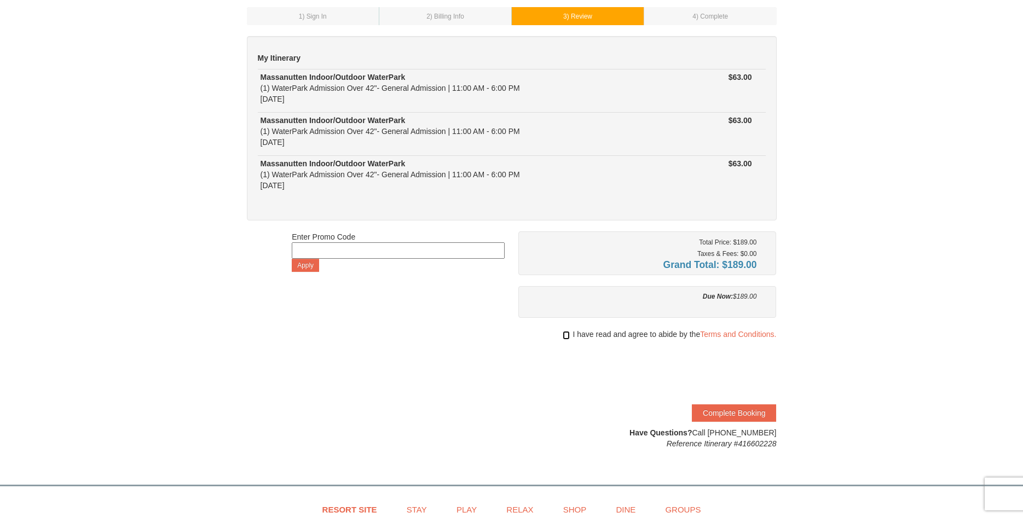
click at [564, 335] on input "checkbox" at bounding box center [565, 335] width 7 height 9
checkbox input "true"
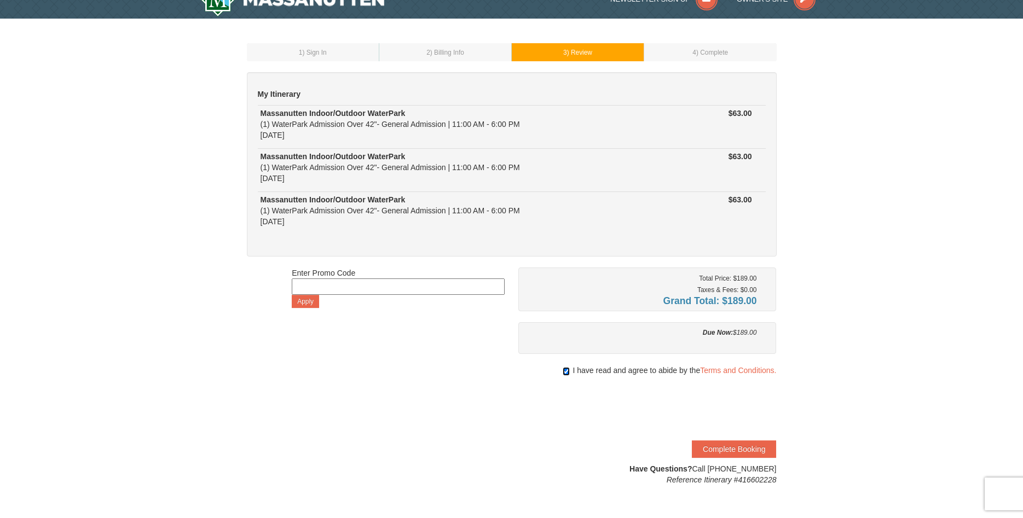
scroll to position [0, 0]
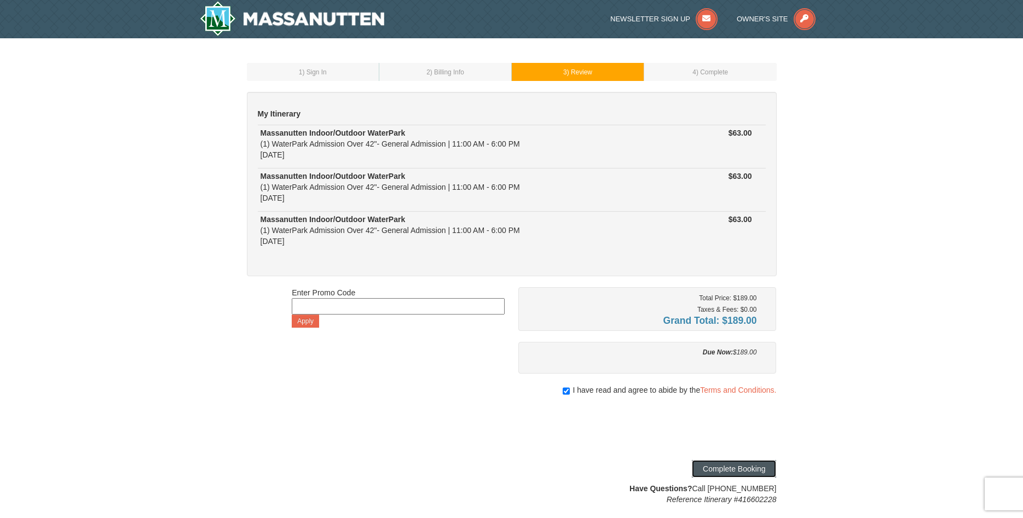
click at [723, 465] on button "Complete Booking" at bounding box center [734, 469] width 84 height 18
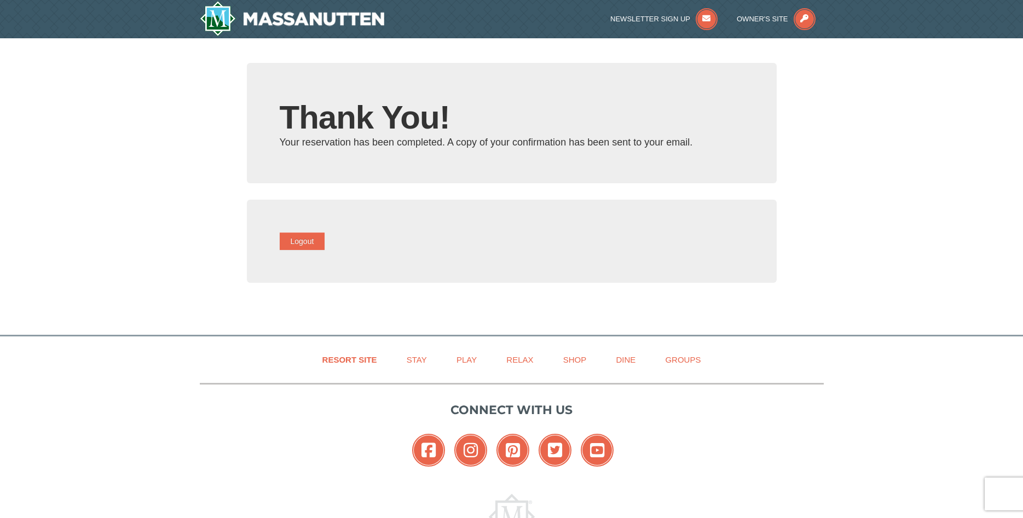
type input "[PERSON_NAME][EMAIL_ADDRESS][DOMAIN_NAME]"
